Goal: Transaction & Acquisition: Purchase product/service

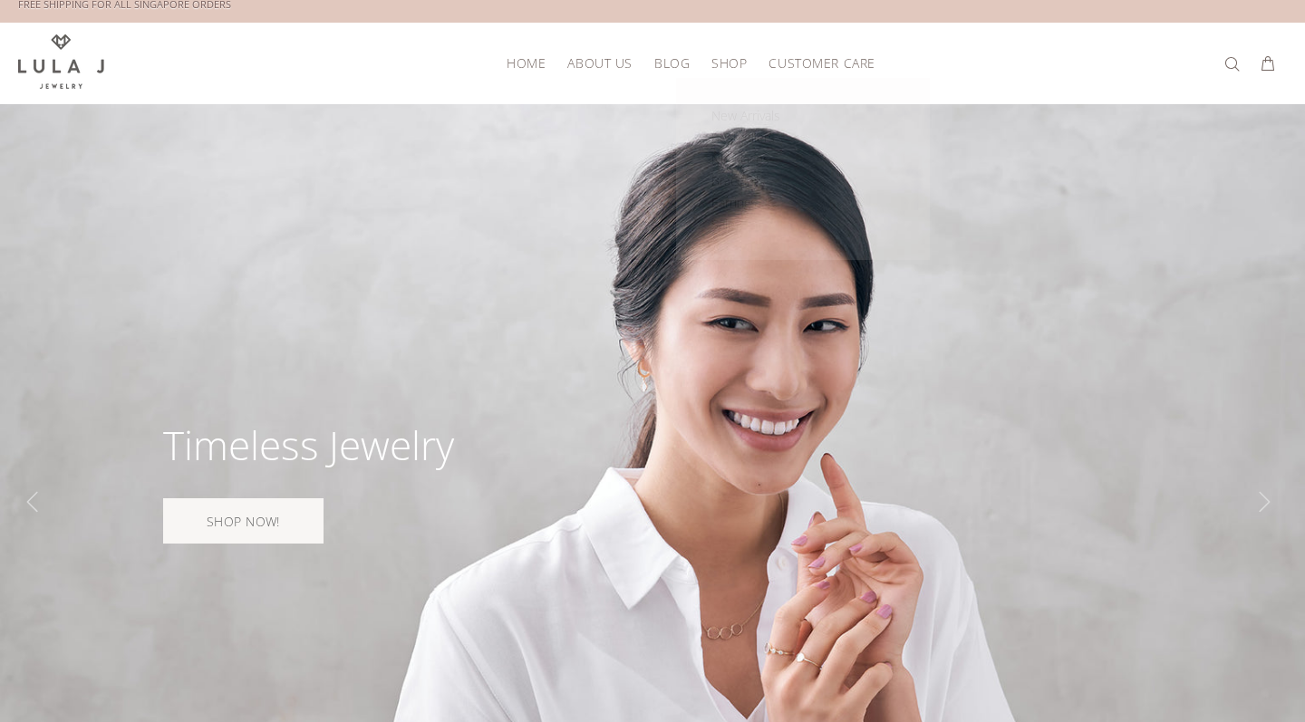
scroll to position [9, 0]
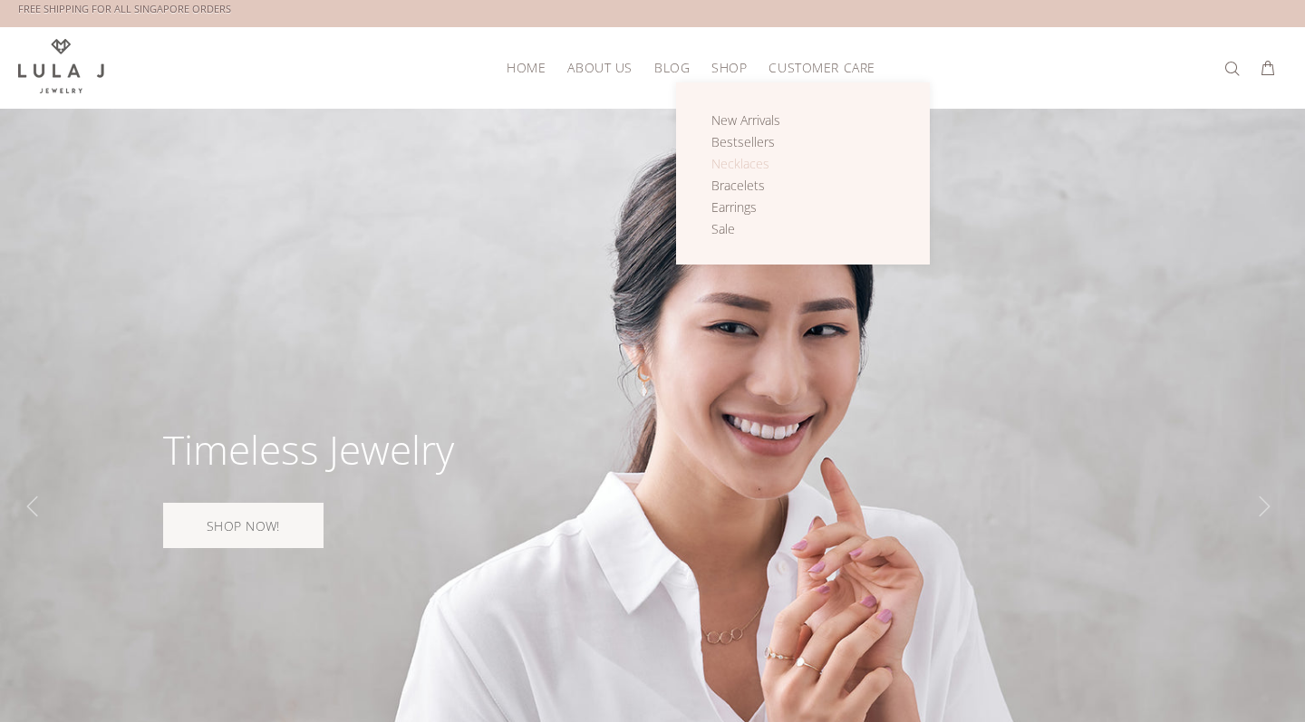
click at [741, 157] on span "Necklaces" at bounding box center [740, 163] width 58 height 17
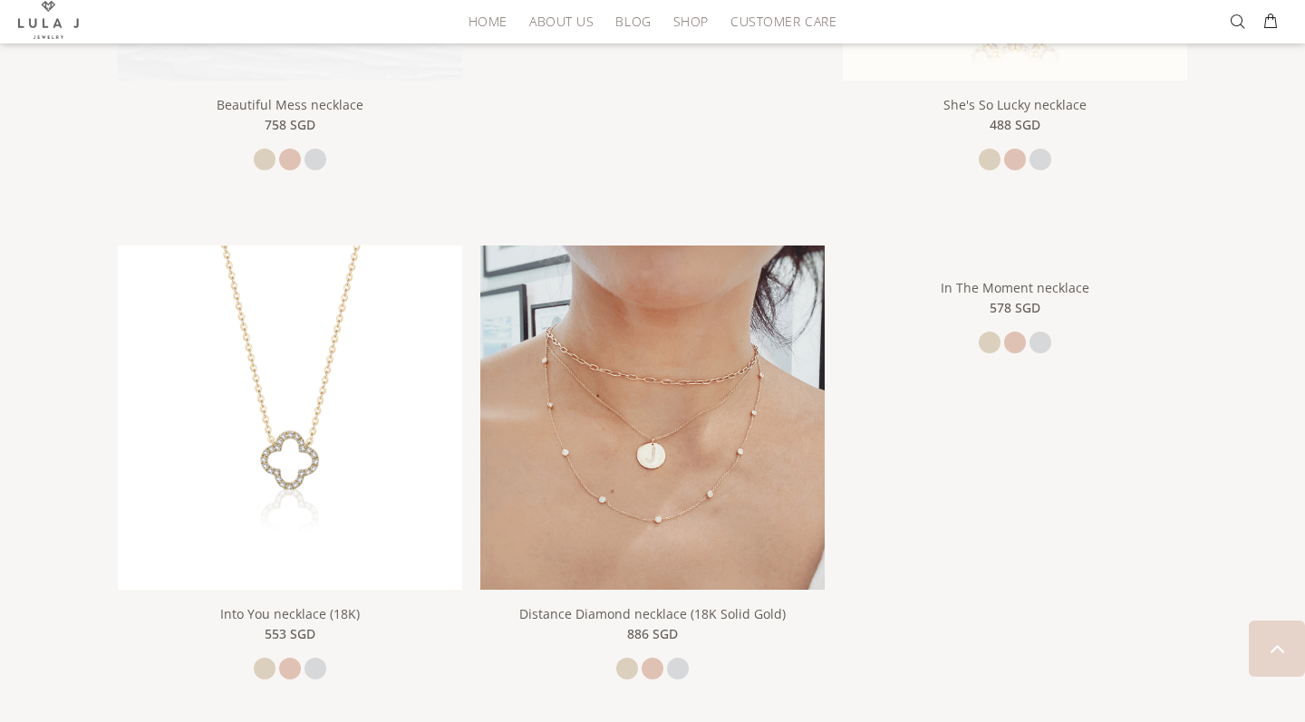
scroll to position [1399, 0]
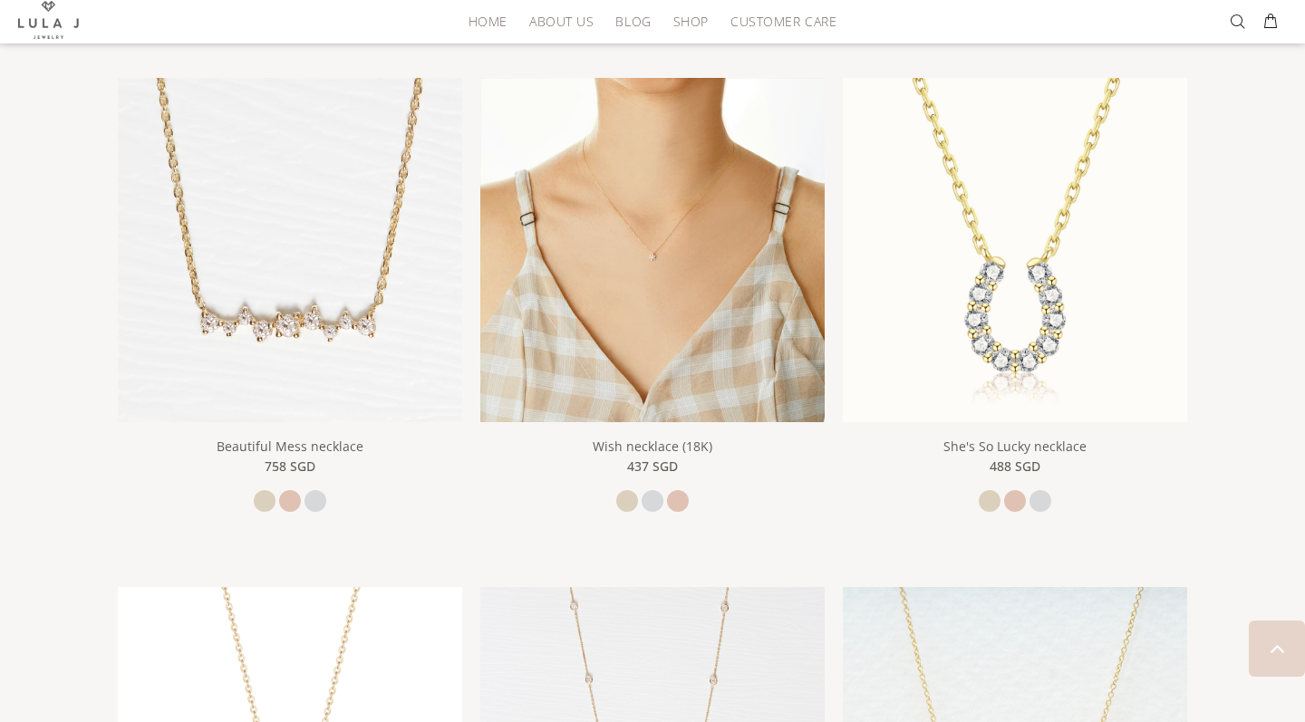
click at [690, 142] on img at bounding box center [652, 250] width 344 height 344
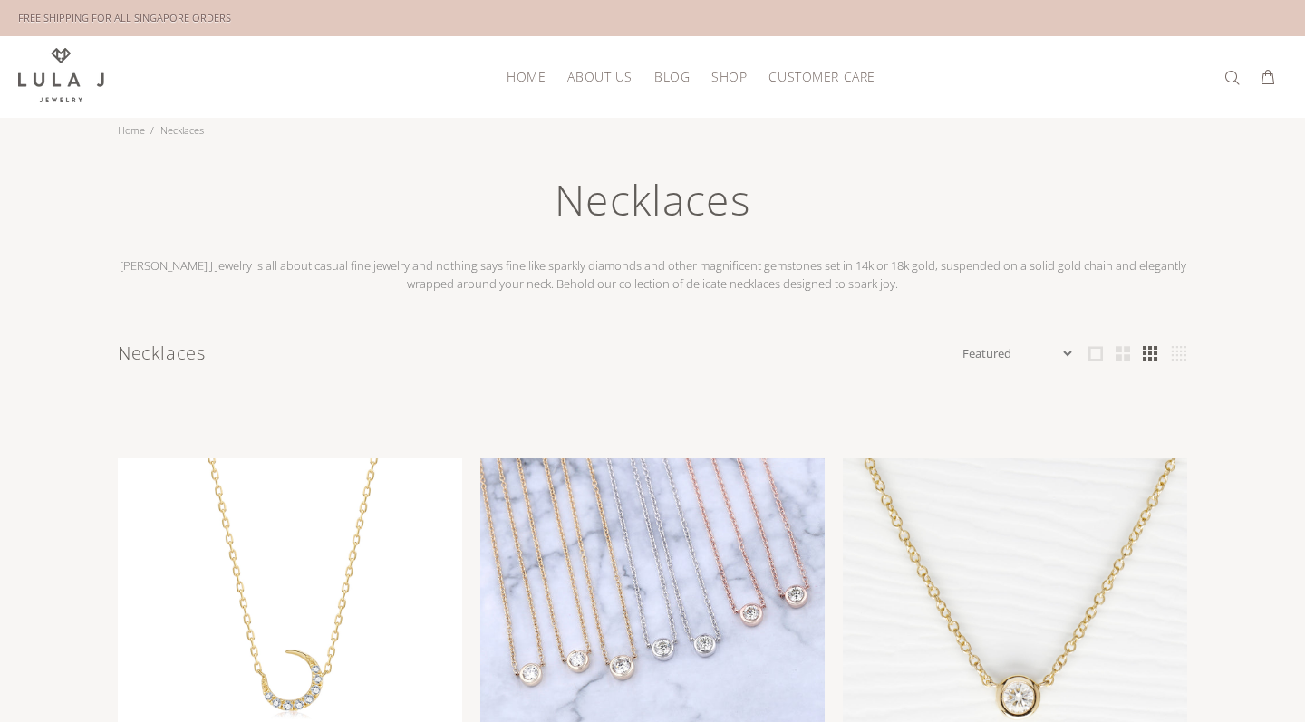
scroll to position [0, 0]
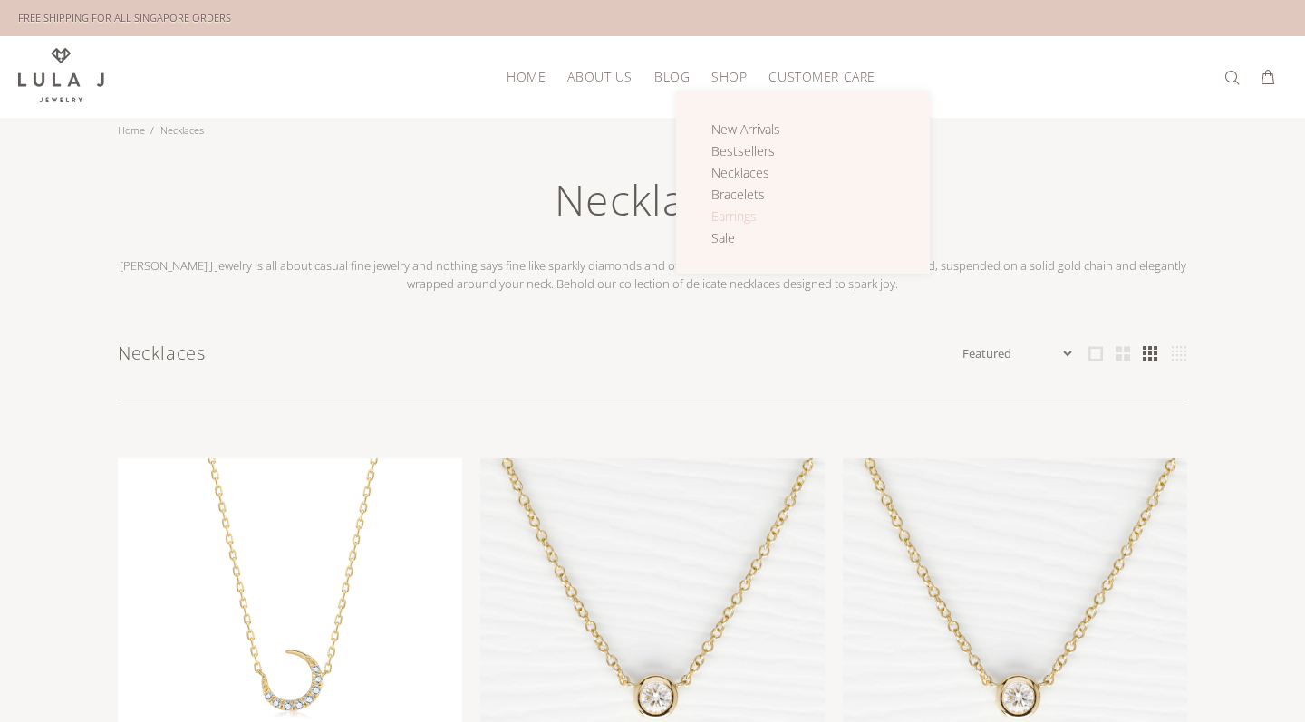
click at [751, 213] on span "Earrings" at bounding box center [733, 215] width 45 height 17
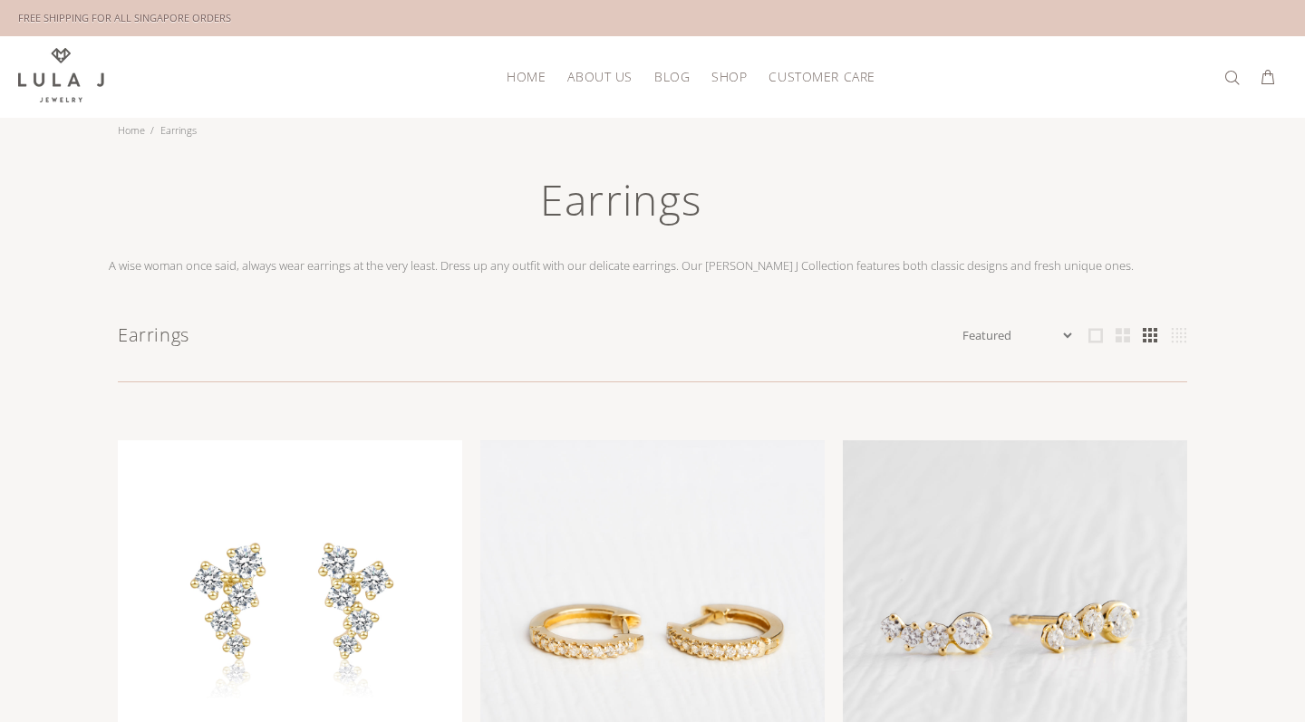
click at [533, 76] on span "HOME" at bounding box center [525, 77] width 39 height 14
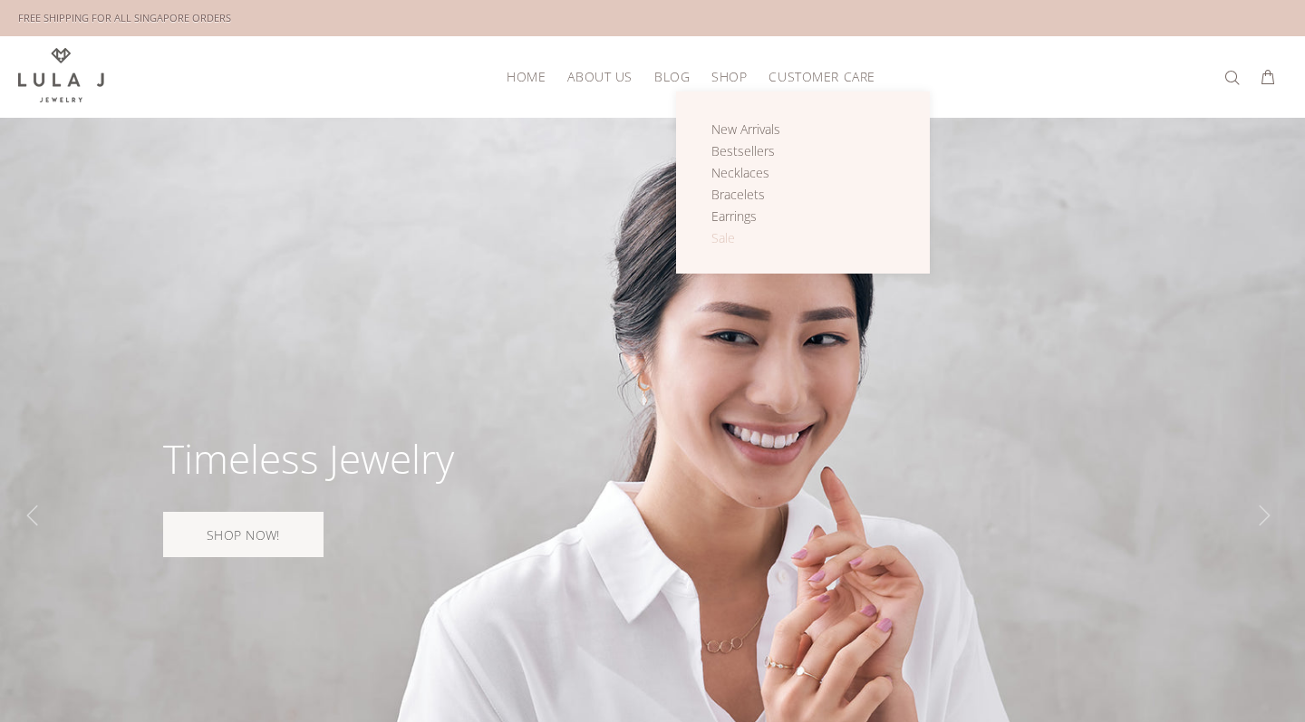
click at [720, 237] on span "Sale" at bounding box center [723, 237] width 24 height 17
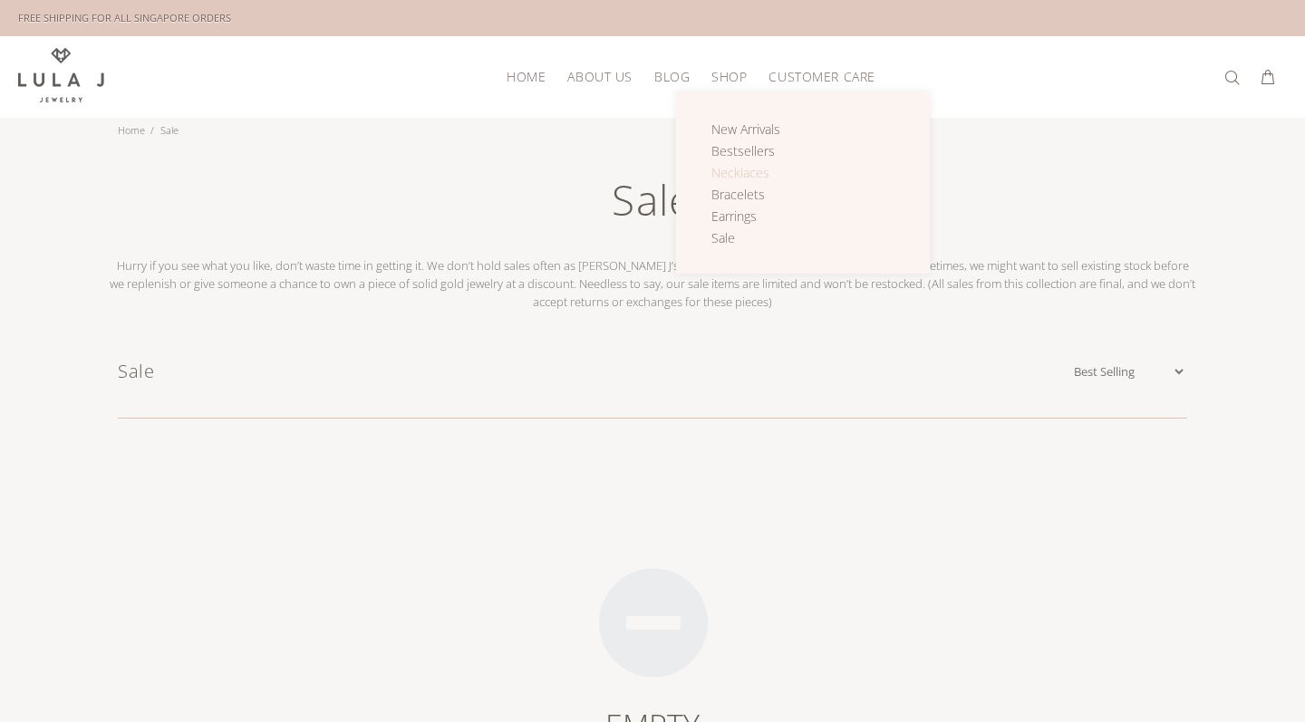
click at [747, 174] on span "Necklaces" at bounding box center [740, 172] width 58 height 17
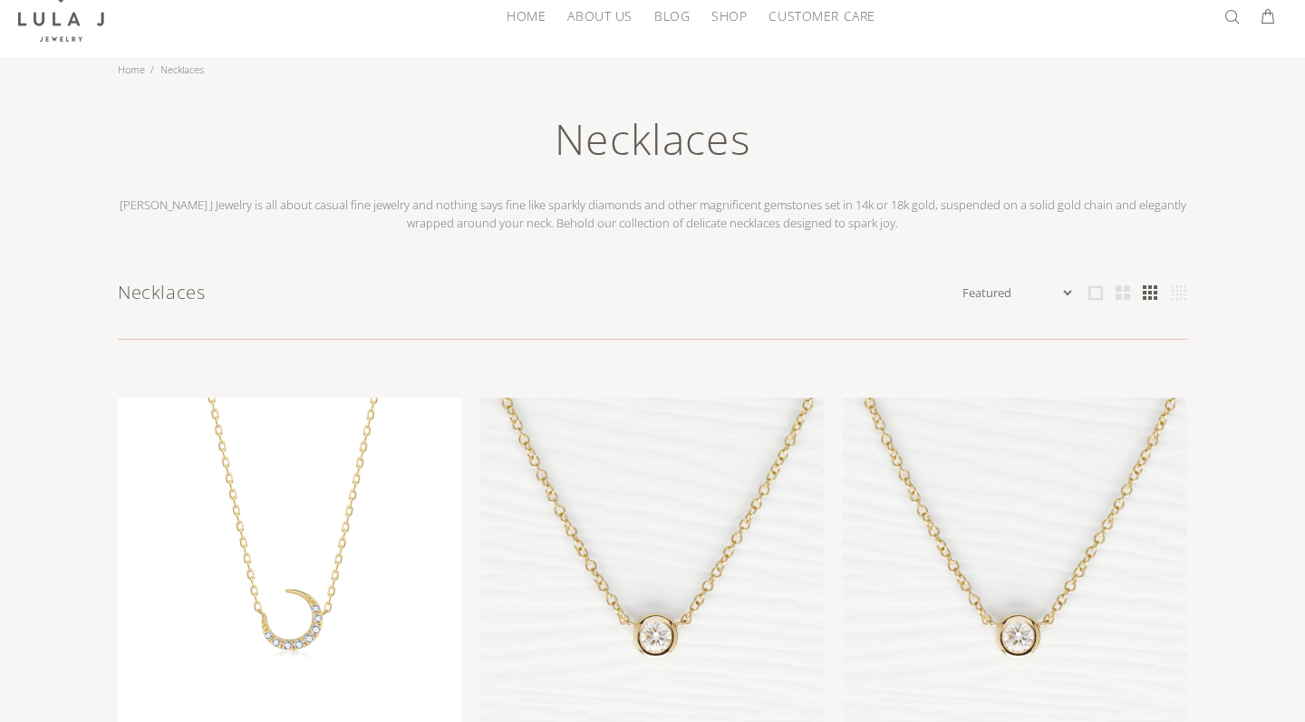
scroll to position [53, 0]
